Goal: Task Accomplishment & Management: Manage account settings

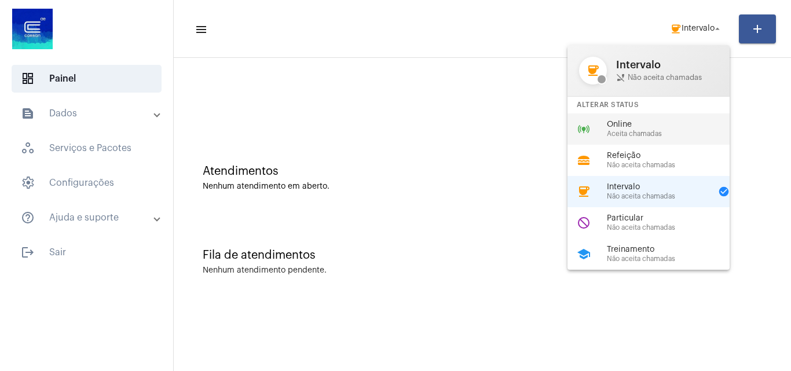
click at [633, 127] on span "Online" at bounding box center [673, 124] width 132 height 9
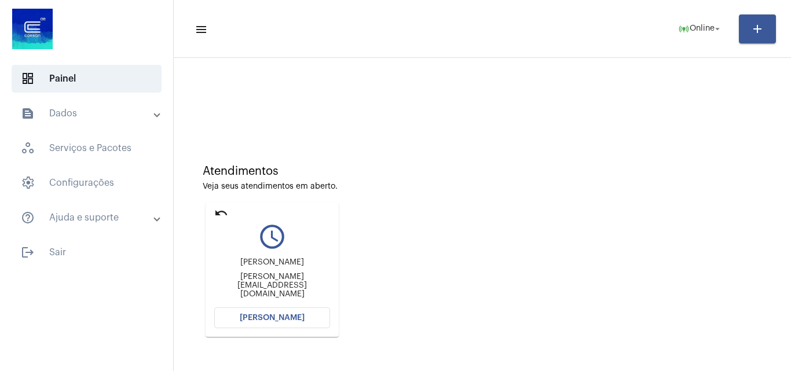
click at [219, 214] on mat-icon "undo" at bounding box center [221, 213] width 14 height 14
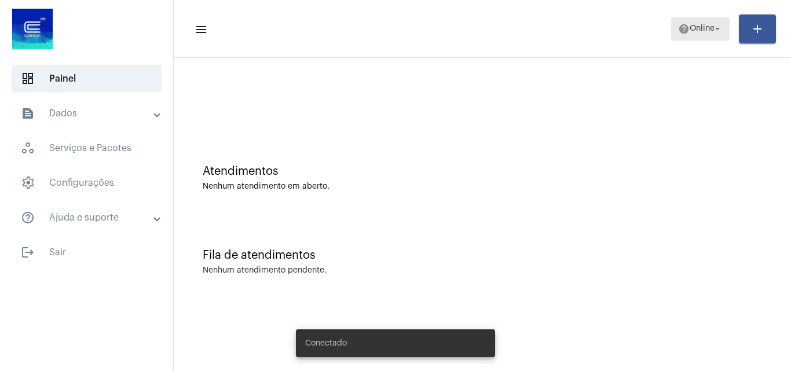
click at [695, 28] on span "Online" at bounding box center [702, 29] width 25 height 8
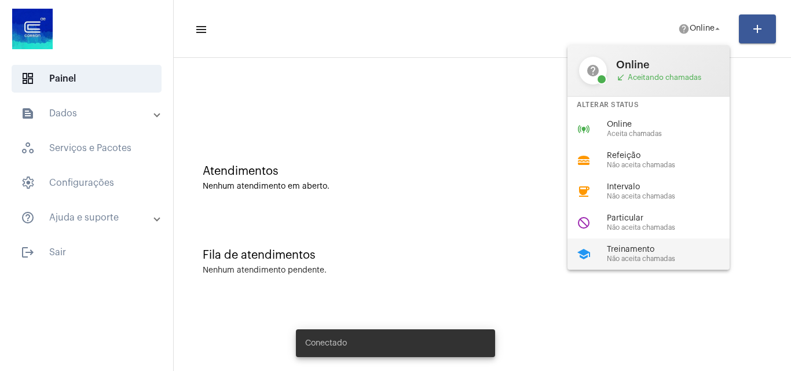
click at [615, 265] on div "school Treinamento Não aceita chamadas" at bounding box center [657, 254] width 181 height 31
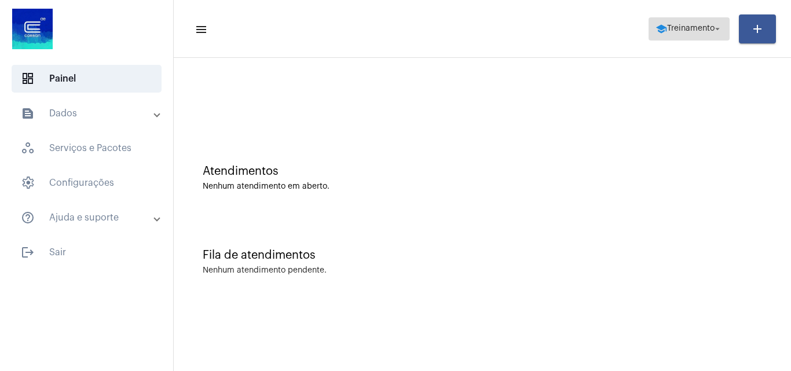
drag, startPoint x: 706, startPoint y: 20, endPoint x: 699, endPoint y: 27, distance: 9.9
click at [706, 21] on span "school Treinamento arrow_drop_down" at bounding box center [688, 28] width 67 height 21
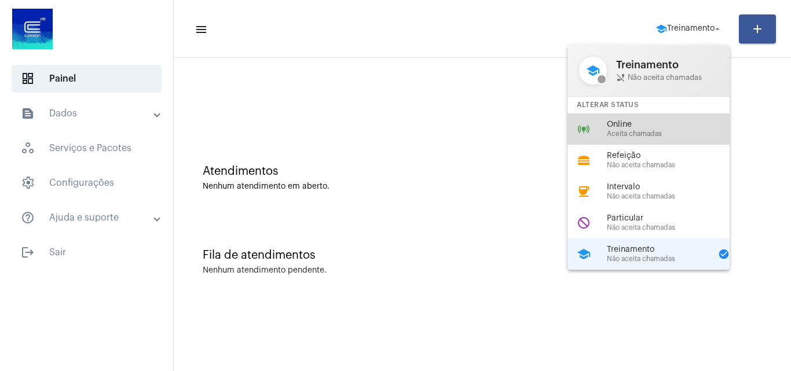
click at [632, 124] on span "Online" at bounding box center [673, 124] width 132 height 9
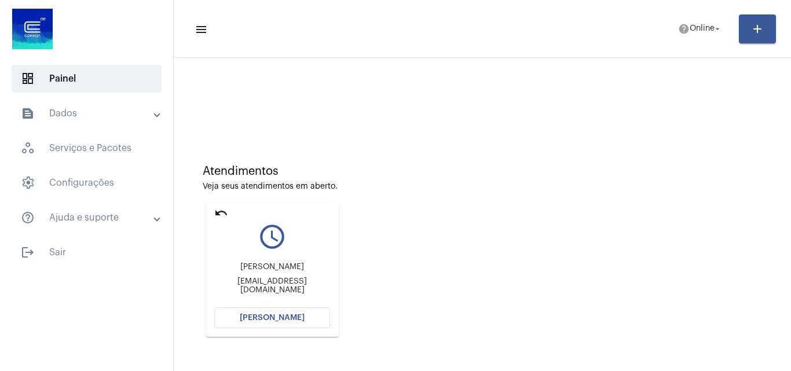
click at [218, 214] on mat-icon "undo" at bounding box center [221, 213] width 14 height 14
click at [213, 210] on mat-card "undo query_builder Diego Nunes da Silva nunes.diego@gmail.com Abrir Chamada" at bounding box center [272, 270] width 133 height 134
click at [218, 210] on mat-icon "undo" at bounding box center [221, 213] width 14 height 14
click at [262, 321] on span "Abrir Chamada" at bounding box center [272, 318] width 65 height 8
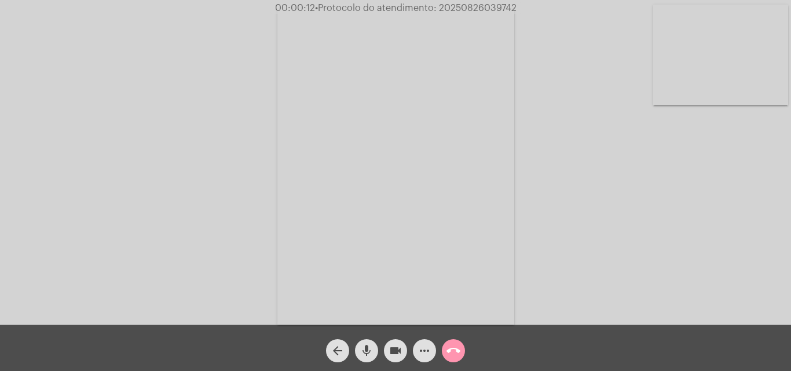
click at [676, 250] on div "Acessando Câmera e Microfone..." at bounding box center [395, 165] width 789 height 325
click at [359, 350] on button "mic" at bounding box center [366, 350] width 23 height 23
click at [388, 346] on mat-icon "videocam" at bounding box center [395, 351] width 14 height 14
click at [365, 353] on mat-icon "mic_off" at bounding box center [367, 351] width 14 height 14
click at [386, 353] on button "videocam_off" at bounding box center [395, 350] width 23 height 23
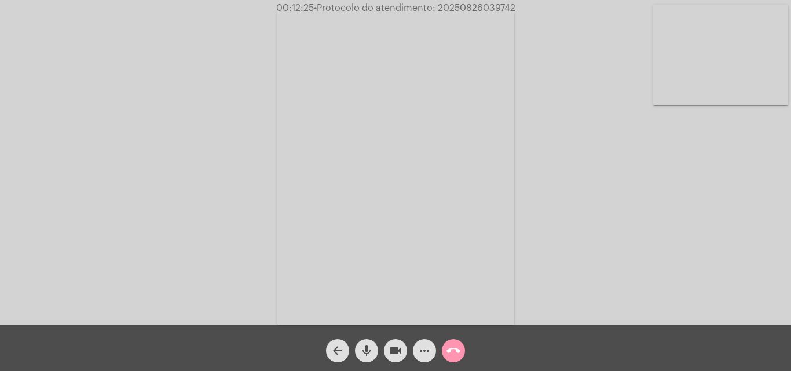
click at [452, 350] on mat-icon "call_end" at bounding box center [453, 351] width 14 height 14
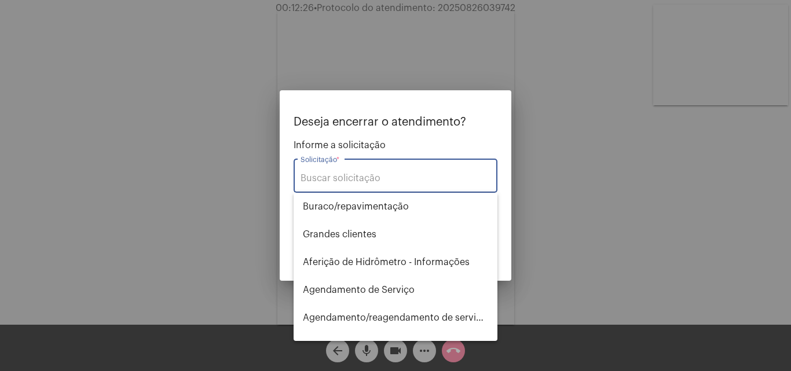
click at [351, 179] on input "Solicitação *" at bounding box center [395, 178] width 190 height 10
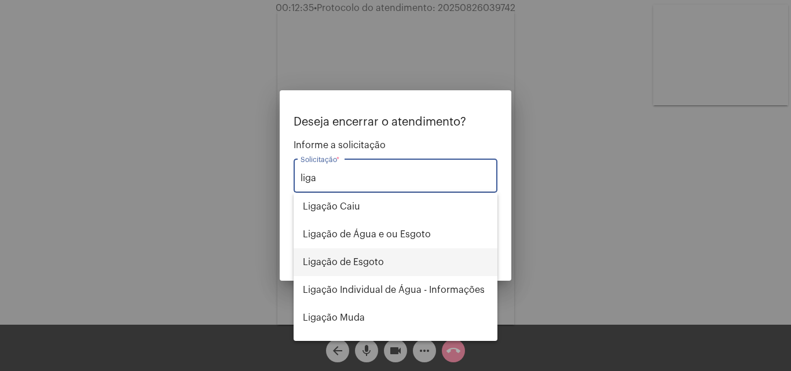
click at [340, 261] on span "Ligação de Esgoto" at bounding box center [395, 262] width 185 height 28
type input "Ligação de Esgoto"
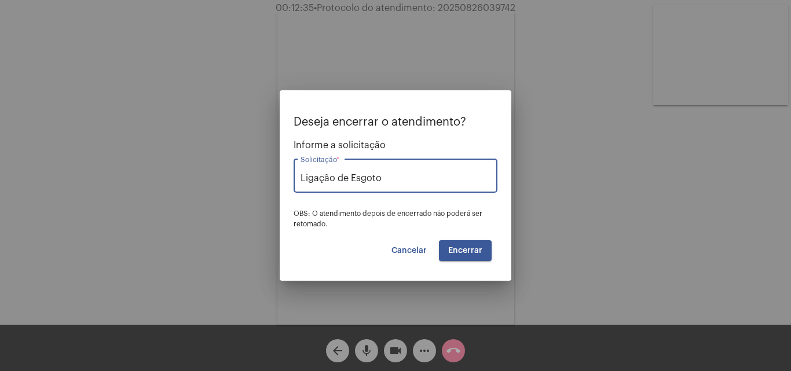
click at [474, 245] on button "Encerrar" at bounding box center [465, 250] width 53 height 21
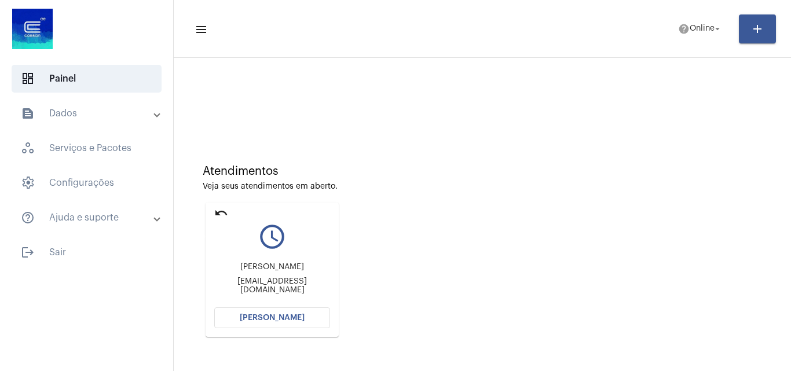
click at [227, 214] on mat-icon "undo" at bounding box center [221, 213] width 14 height 14
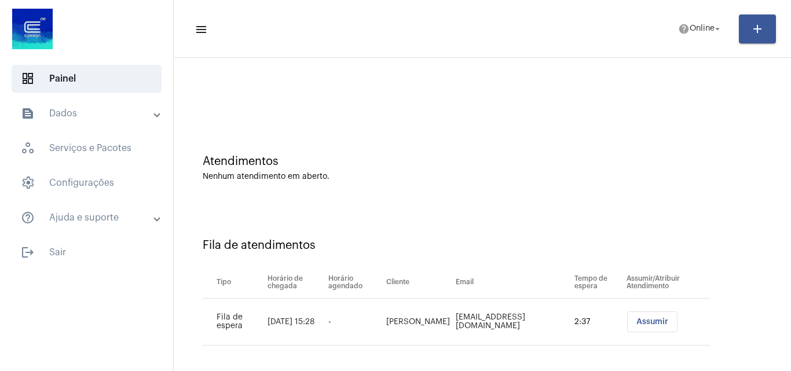
scroll to position [16, 0]
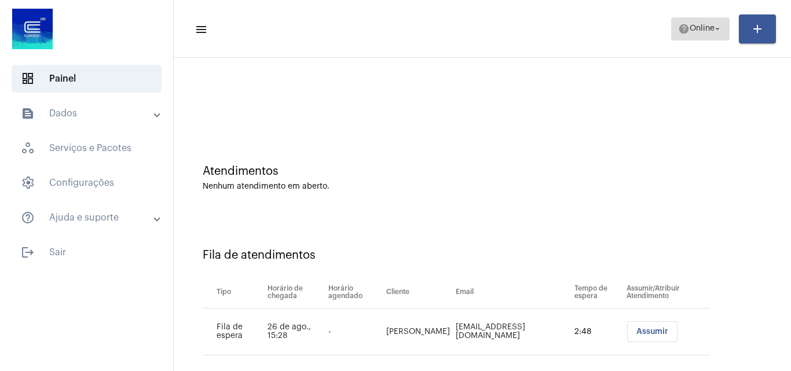
drag, startPoint x: 708, startPoint y: 28, endPoint x: 706, endPoint y: 39, distance: 11.1
click at [708, 28] on span "Online" at bounding box center [702, 29] width 25 height 8
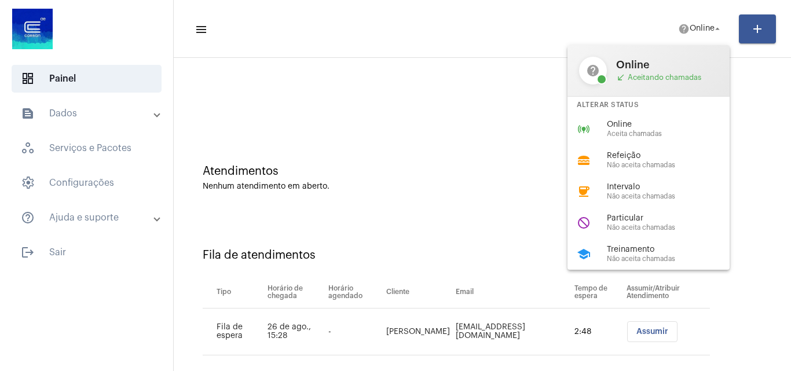
click at [632, 249] on span "Treinamento" at bounding box center [673, 249] width 132 height 9
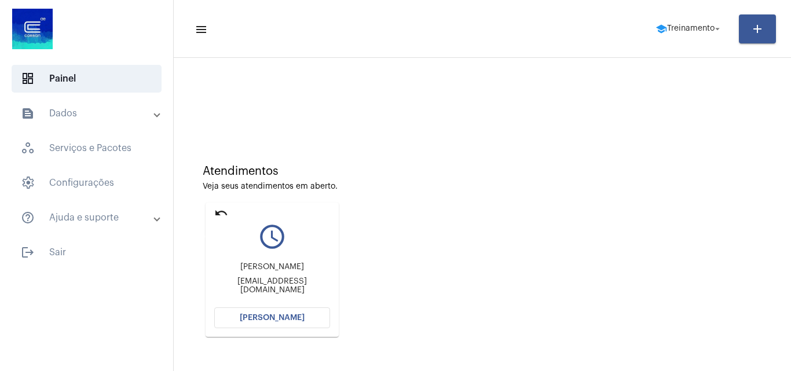
click at [218, 214] on mat-icon "undo" at bounding box center [221, 213] width 14 height 14
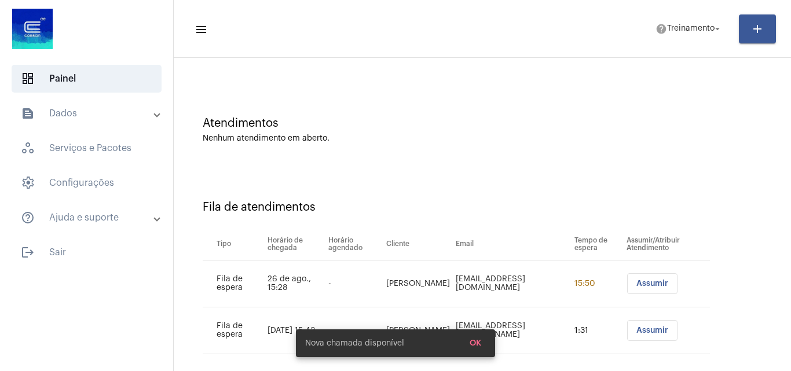
scroll to position [63, 0]
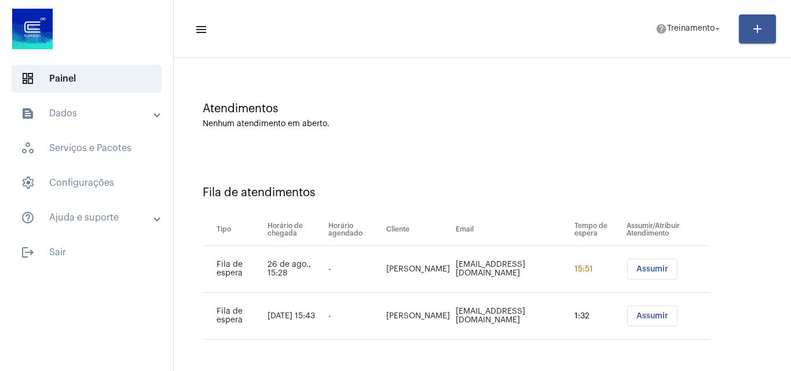
click at [644, 271] on span "Assumir" at bounding box center [652, 269] width 32 height 8
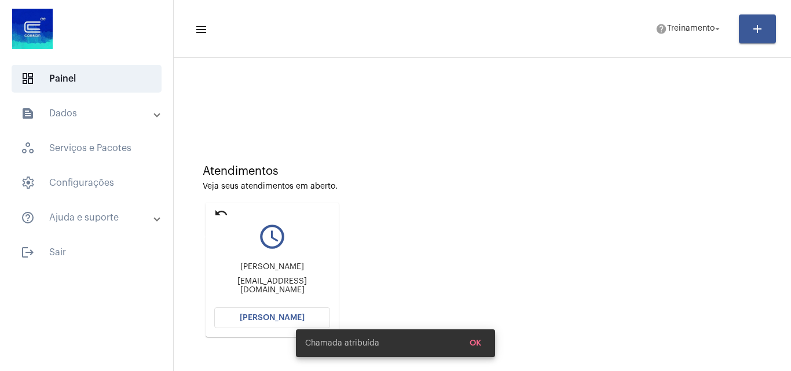
click at [223, 211] on mat-icon "undo" at bounding box center [221, 213] width 14 height 14
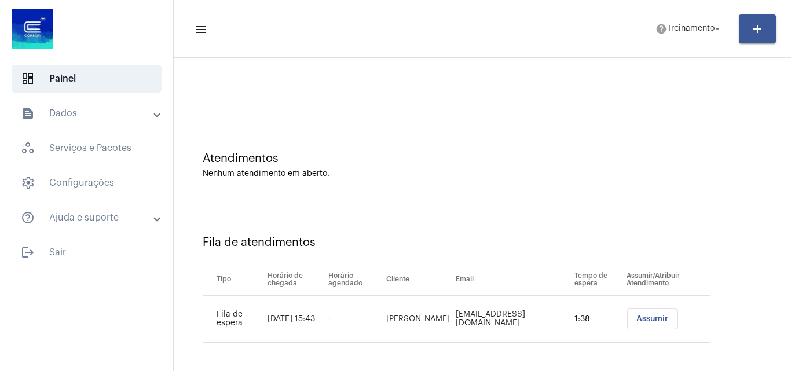
scroll to position [16, 0]
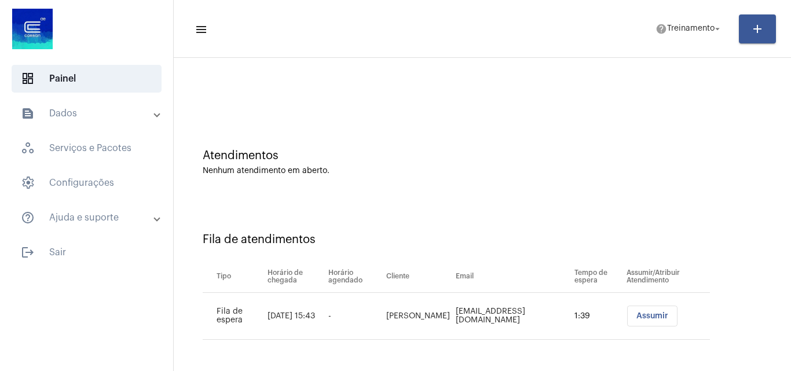
click at [647, 314] on span "Assumir" at bounding box center [652, 316] width 32 height 8
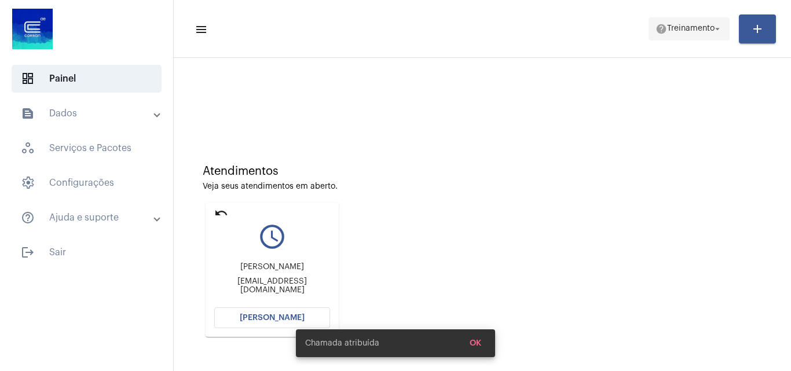
click at [691, 32] on span "Treinamento" at bounding box center [690, 29] width 47 height 8
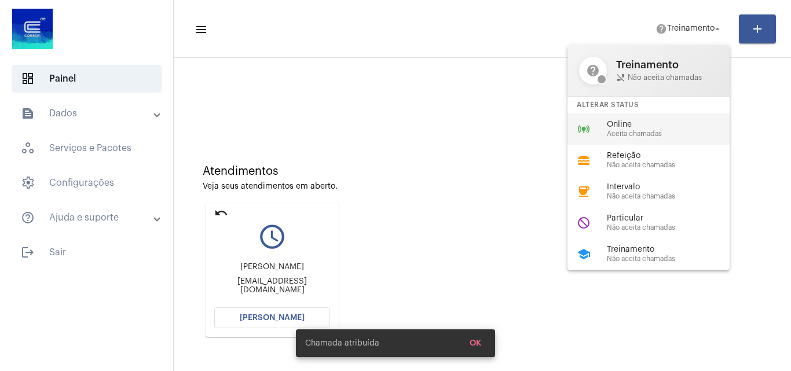
click at [629, 126] on span "Online" at bounding box center [673, 124] width 132 height 9
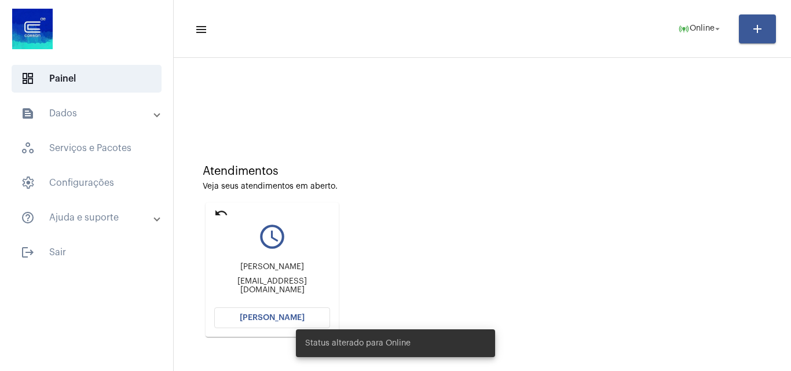
click at [252, 317] on span "Abrir Chamada" at bounding box center [272, 318] width 65 height 8
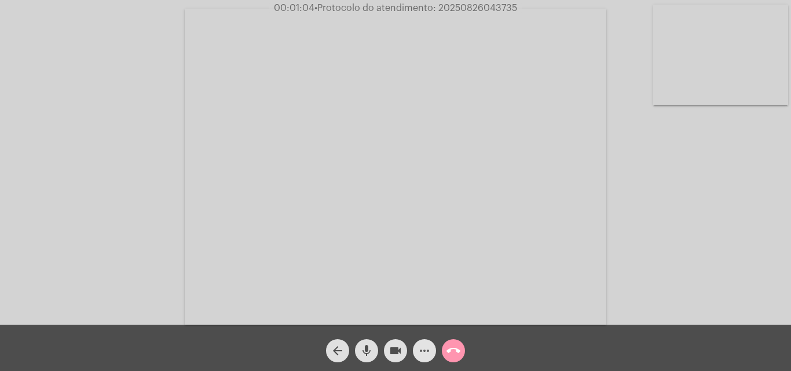
click at [422, 351] on mat-icon "more_horiz" at bounding box center [424, 351] width 14 height 14
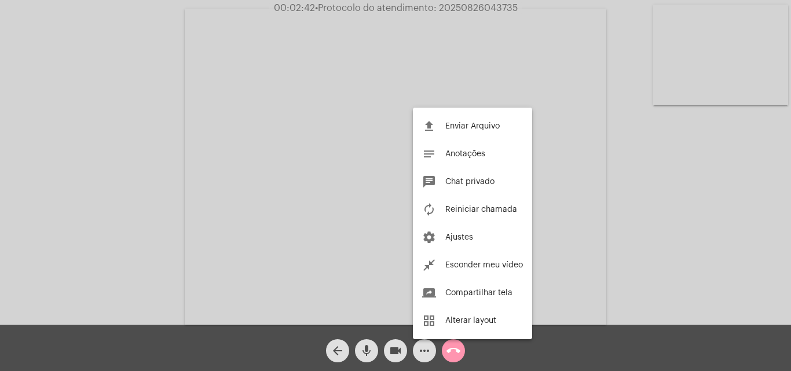
click at [453, 32] on div at bounding box center [395, 185] width 791 height 371
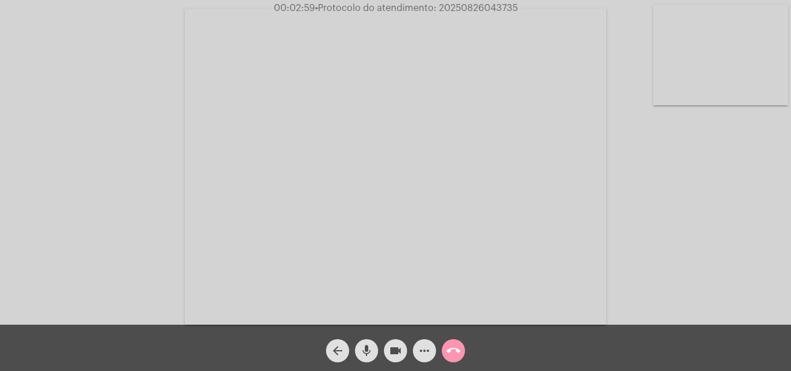
click at [454, 348] on mat-icon "call_end" at bounding box center [453, 351] width 14 height 14
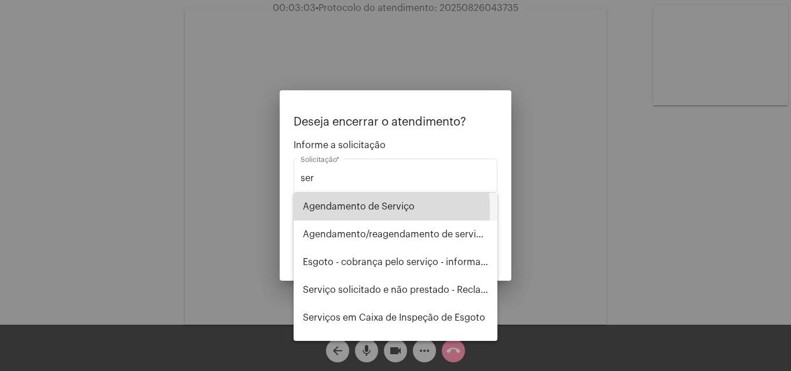
click at [339, 210] on span "Agendamento de Serviço" at bounding box center [395, 207] width 185 height 28
type input "Agendamento de Serviço"
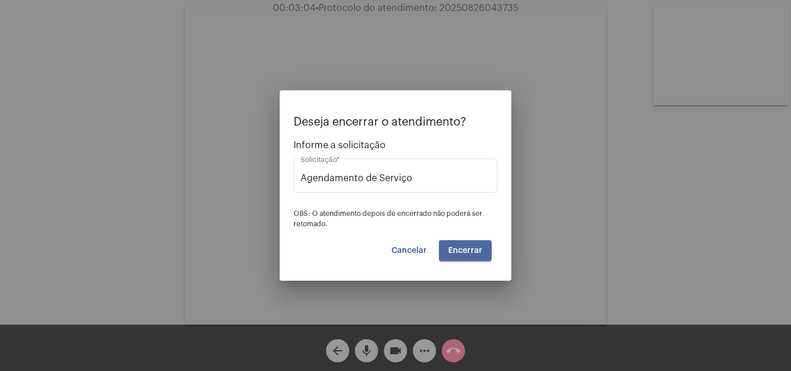
click at [460, 253] on span "Encerrar" at bounding box center [465, 251] width 34 height 8
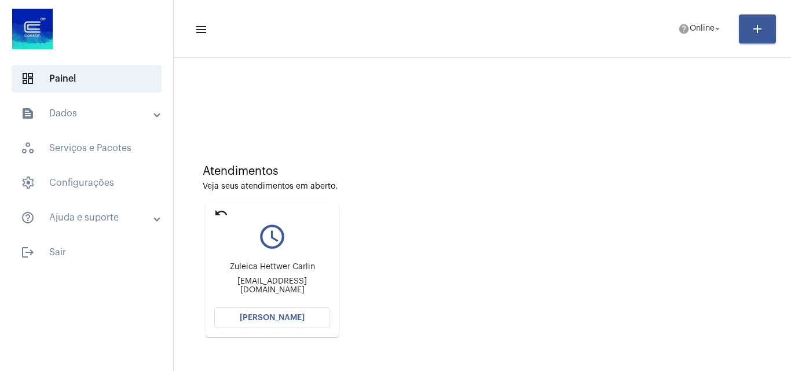
click at [216, 207] on mat-icon "undo" at bounding box center [221, 213] width 14 height 14
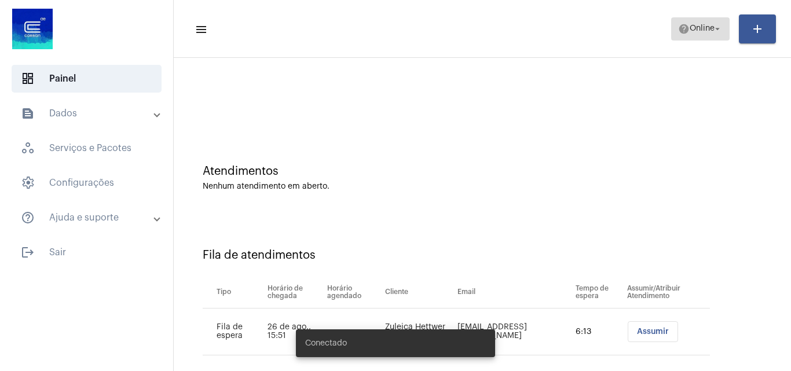
drag, startPoint x: 684, startPoint y: 19, endPoint x: 694, endPoint y: 32, distance: 16.9
click at [686, 21] on span "help Online arrow_drop_down" at bounding box center [700, 28] width 45 height 21
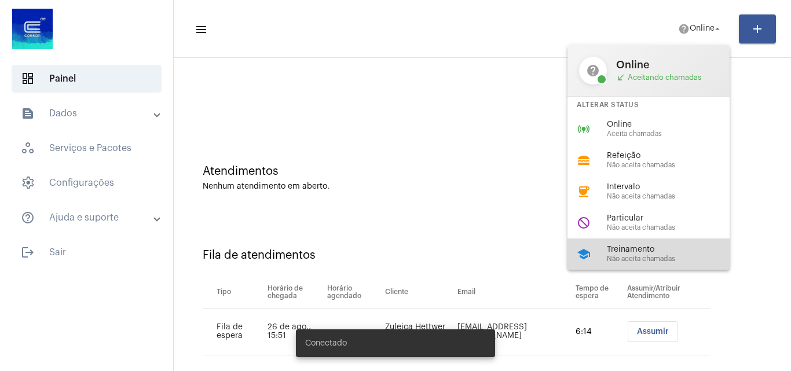
click at [642, 249] on span "Treinamento" at bounding box center [673, 249] width 132 height 9
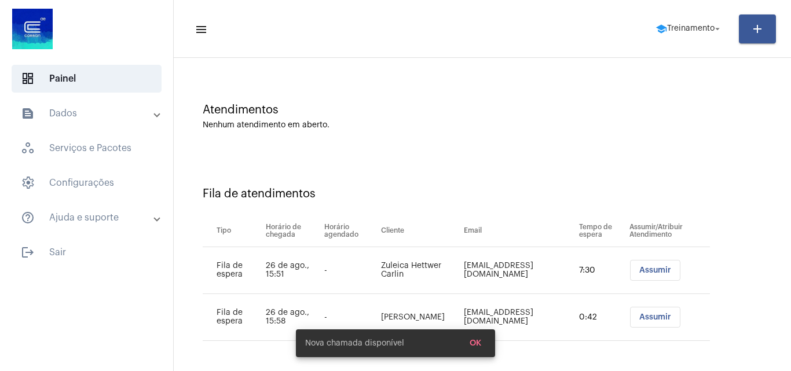
scroll to position [63, 0]
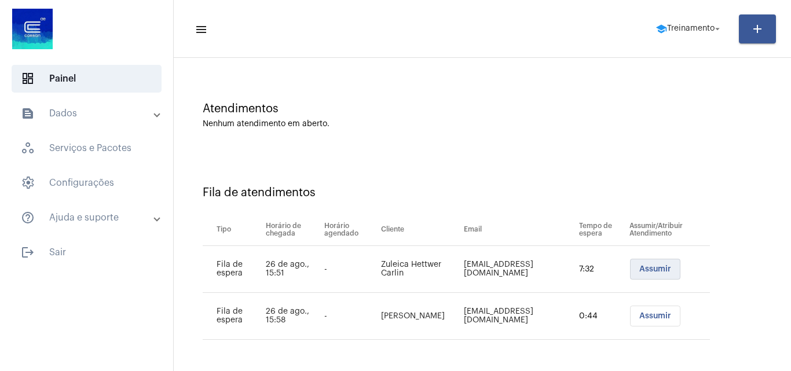
click at [639, 270] on span "Assumir" at bounding box center [655, 269] width 32 height 8
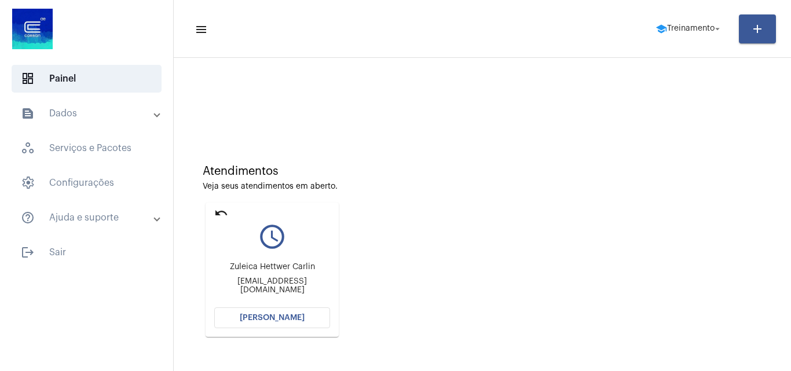
click at [279, 303] on div "Zuleica Hettwer Carlin nfe@artefacto.ind.br" at bounding box center [272, 278] width 116 height 52
click at [284, 320] on span "Abrir Chamada" at bounding box center [272, 318] width 65 height 8
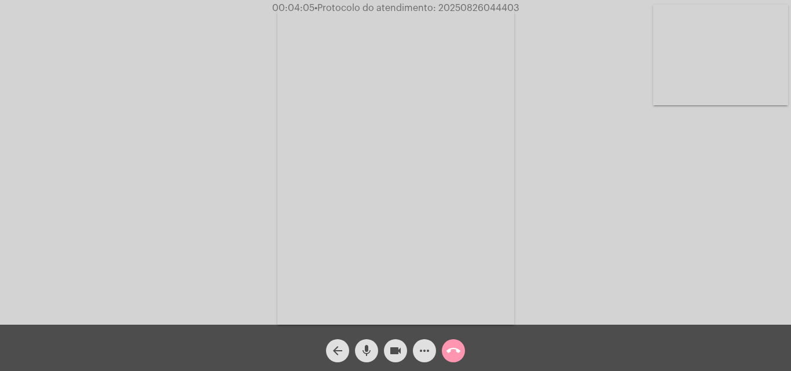
click at [424, 351] on mat-icon "more_horiz" at bounding box center [424, 351] width 14 height 14
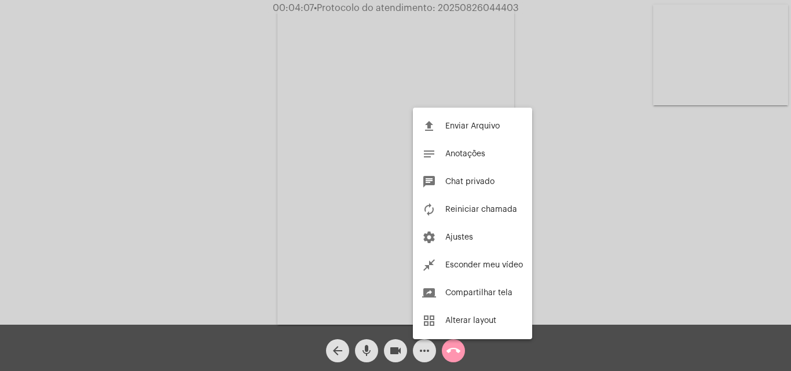
click at [450, 351] on div at bounding box center [395, 185] width 791 height 371
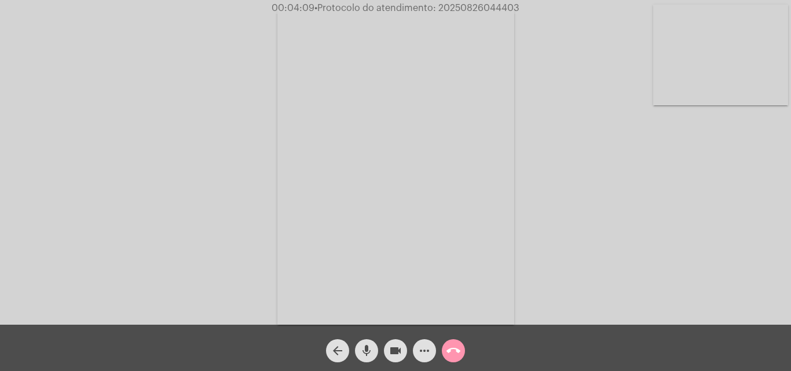
click at [455, 349] on mat-icon "call_end" at bounding box center [453, 351] width 14 height 14
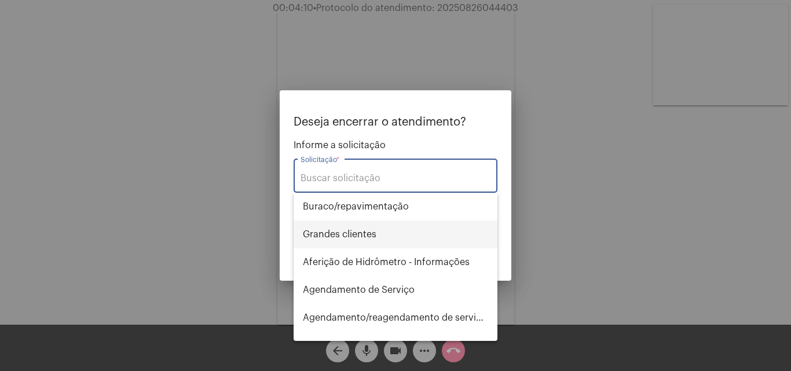
click at [351, 234] on span "⁠Grandes clientes" at bounding box center [395, 235] width 185 height 28
type input "⁠Grandes clientes"
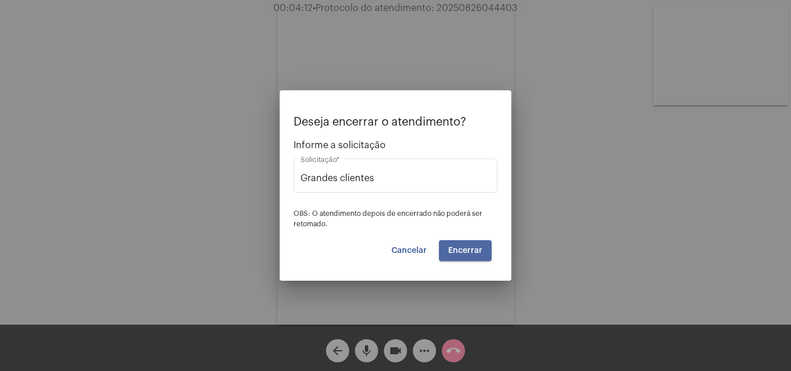
click at [469, 247] on span "Encerrar" at bounding box center [465, 251] width 34 height 8
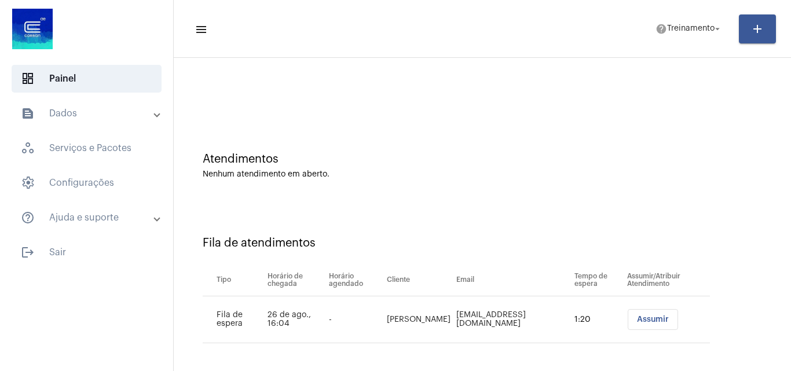
scroll to position [16, 0]
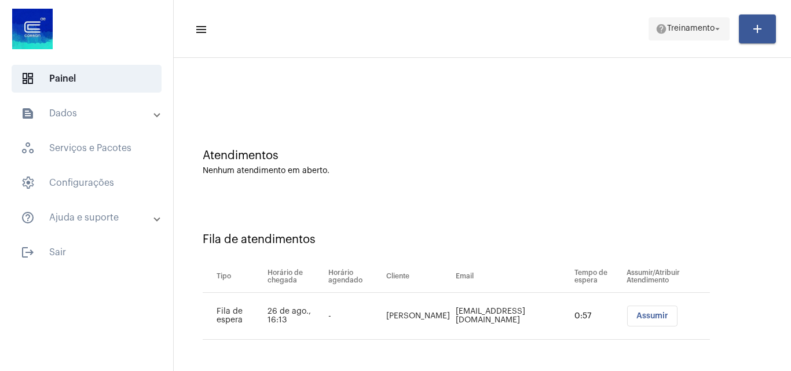
click at [683, 18] on span "help Treinamento arrow_drop_down" at bounding box center [688, 28] width 67 height 21
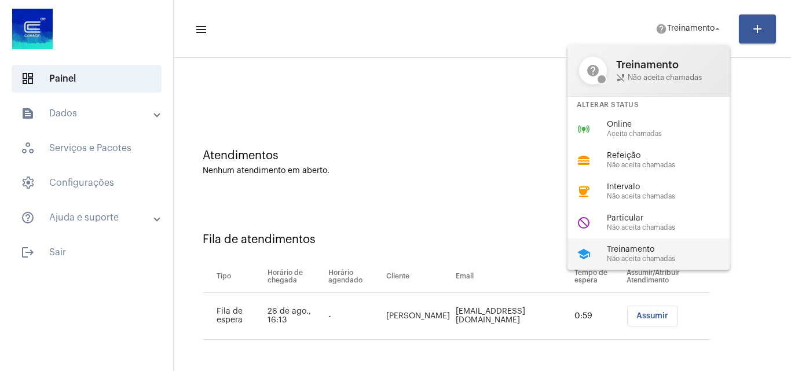
click at [630, 253] on span "Treinamento" at bounding box center [673, 249] width 132 height 9
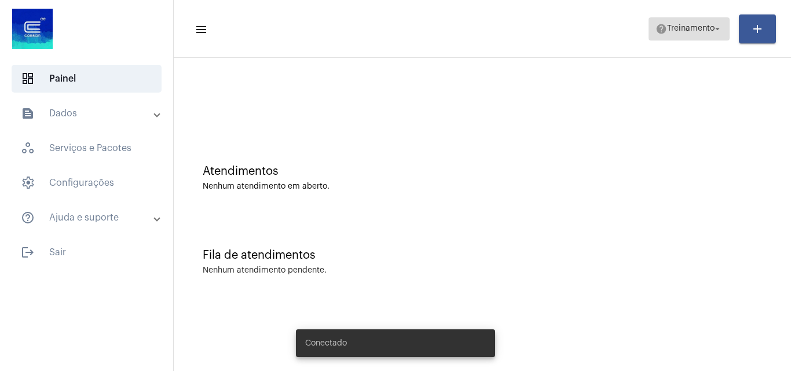
click at [693, 25] on span "Treinamento" at bounding box center [690, 29] width 47 height 8
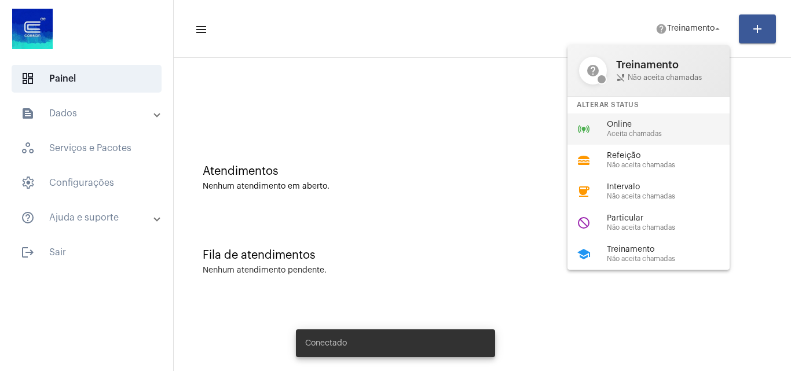
click at [620, 127] on span "Online" at bounding box center [673, 124] width 132 height 9
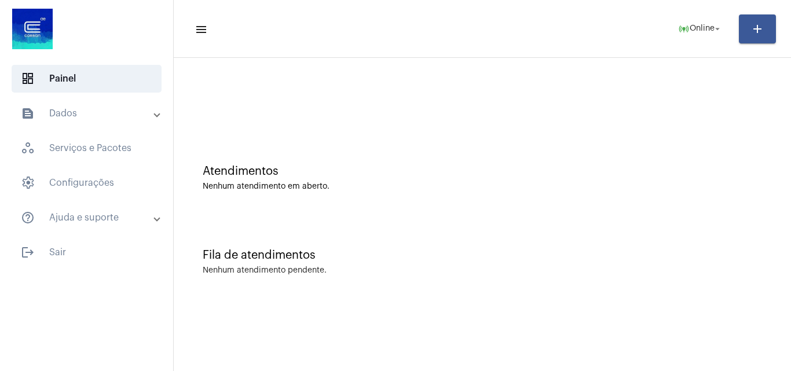
drag, startPoint x: 715, startPoint y: 4, endPoint x: 524, endPoint y: 214, distance: 284.0
click at [475, 258] on div "Fila de atendimentos Nenhum atendimento pendente." at bounding box center [482, 256] width 606 height 84
drag, startPoint x: 751, startPoint y: 0, endPoint x: 512, endPoint y: 251, distance: 346.5
click at [512, 251] on div "Fila de atendimentos" at bounding box center [482, 255] width 559 height 13
click at [715, 25] on mat-icon "arrow_drop_down" at bounding box center [717, 29] width 10 height 10
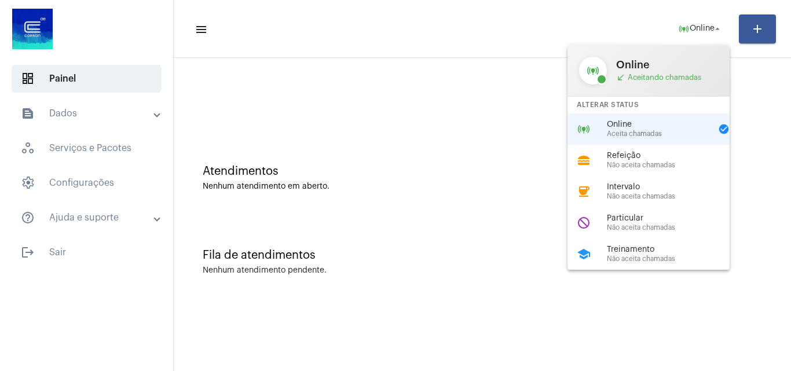
click at [757, 30] on div at bounding box center [395, 185] width 791 height 371
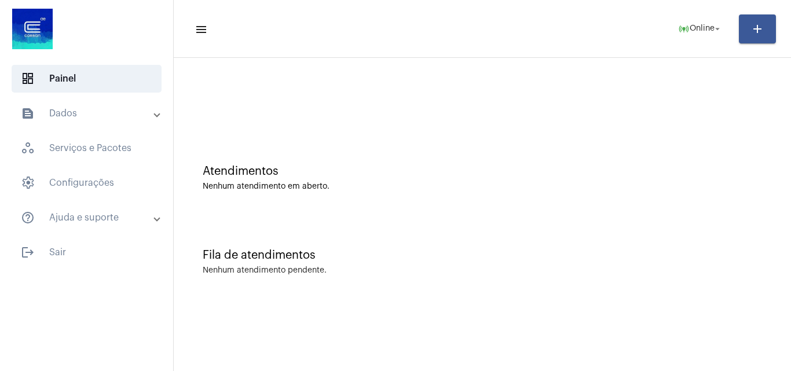
click at [747, 32] on button "add" at bounding box center [757, 28] width 37 height 29
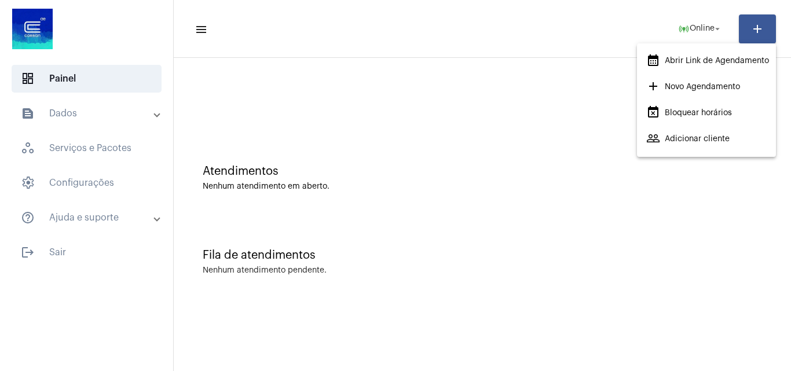
drag, startPoint x: 613, startPoint y: 176, endPoint x: 496, endPoint y: 148, distance: 120.2
click at [562, 163] on div at bounding box center [395, 185] width 791 height 371
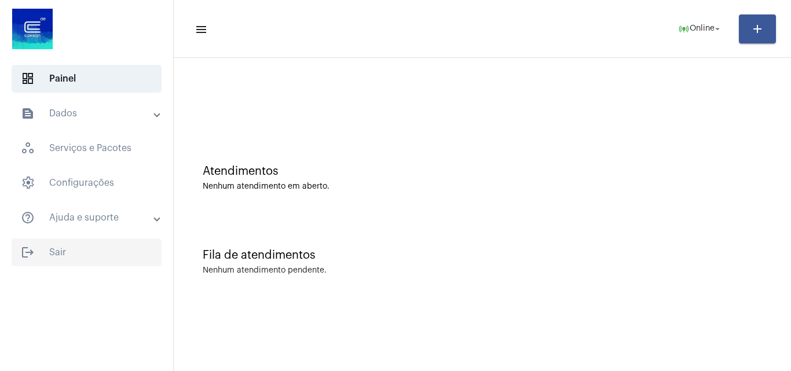
click at [57, 254] on span "logout Sair" at bounding box center [87, 253] width 150 height 28
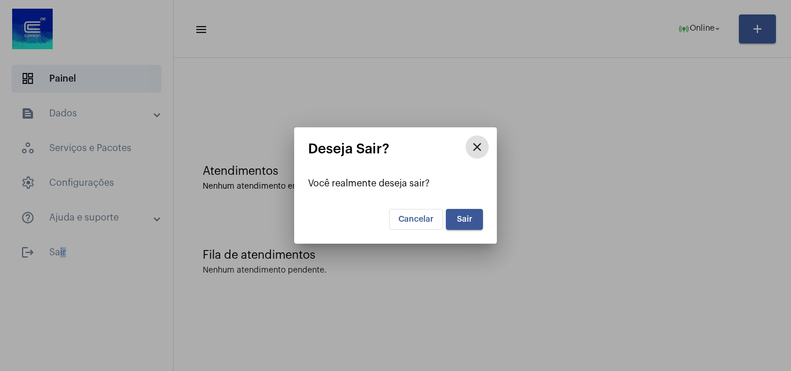
click at [470, 217] on span "Sair" at bounding box center [465, 219] width 16 height 8
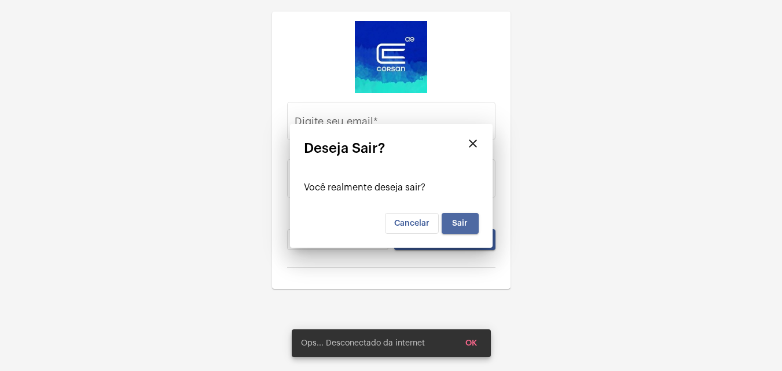
type input "[PERSON_NAME][EMAIL_ADDRESS][DOMAIN_NAME]"
